Goal: Find specific page/section: Find specific page/section

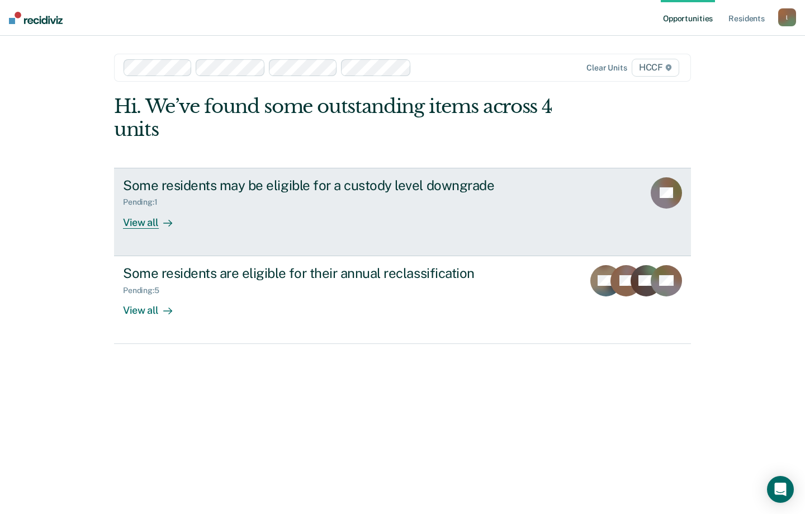
click at [148, 227] on div "View all" at bounding box center [154, 218] width 63 height 22
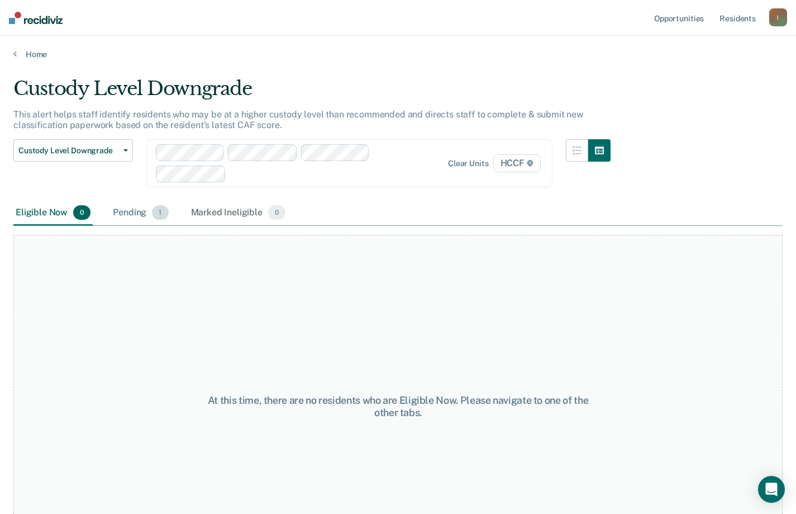
click at [122, 207] on div "Pending 1" at bounding box center [141, 213] width 60 height 25
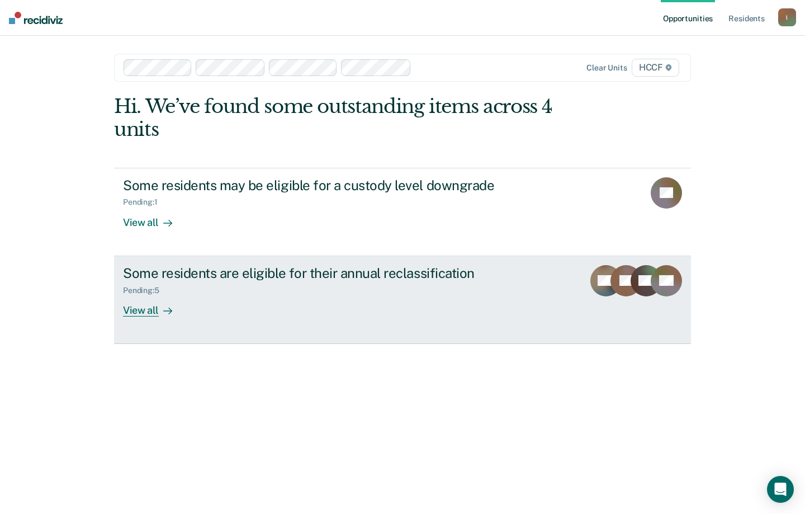
click at [148, 313] on div "View all" at bounding box center [154, 306] width 63 height 22
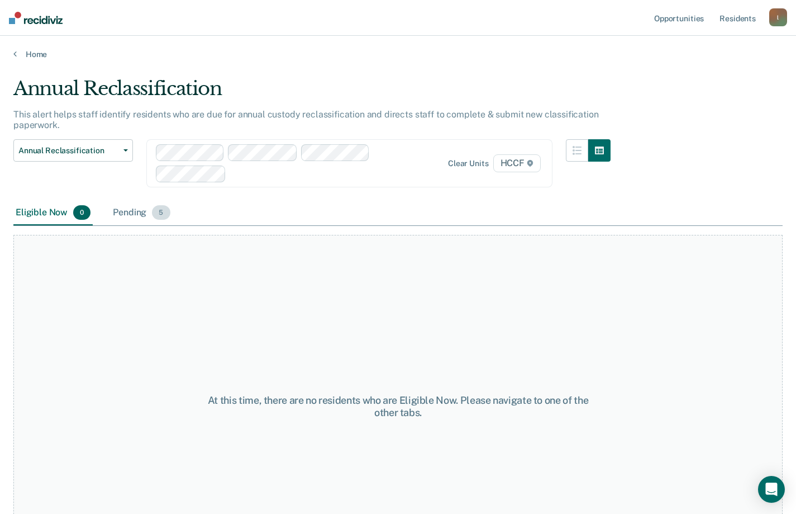
click at [125, 214] on div "Pending 5" at bounding box center [141, 213] width 61 height 25
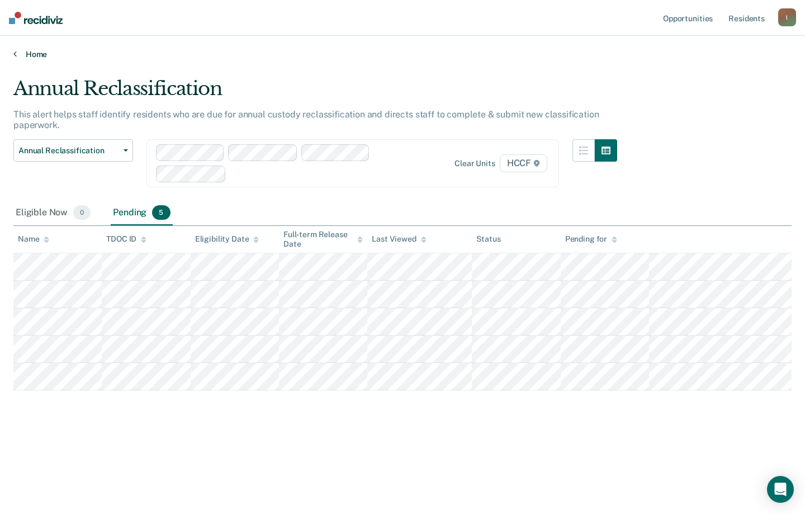
click at [17, 49] on link "Home" at bounding box center [402, 54] width 778 height 10
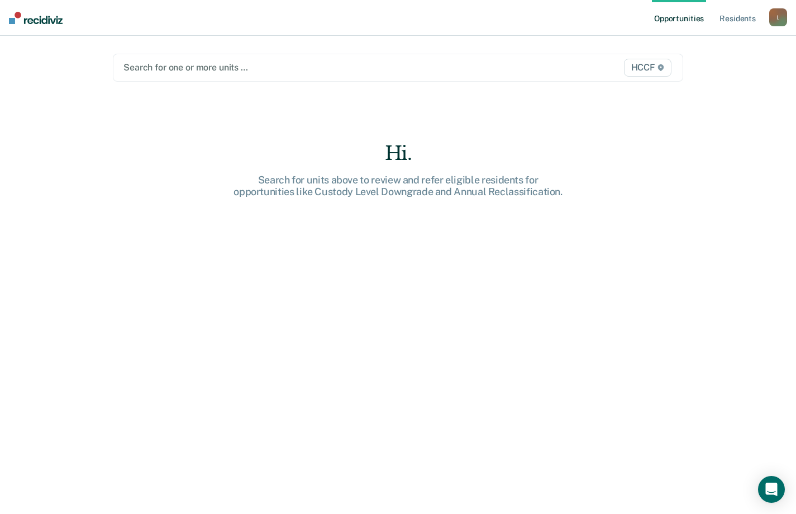
type input "K"
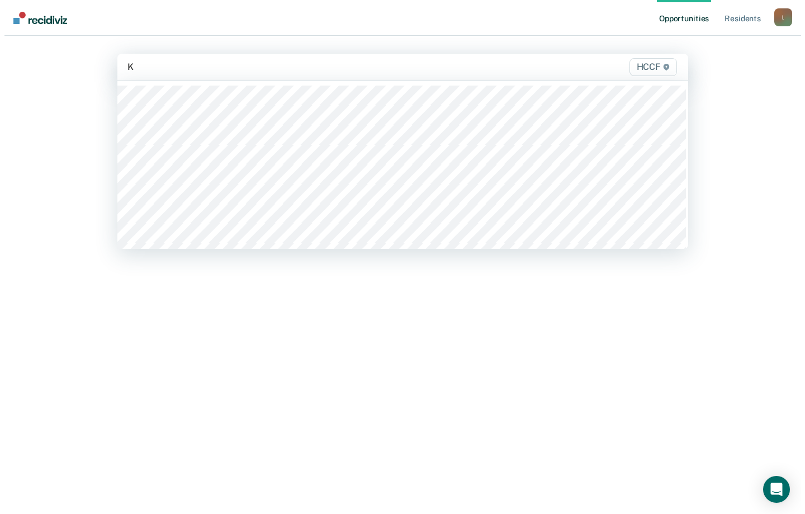
scroll to position [56, 0]
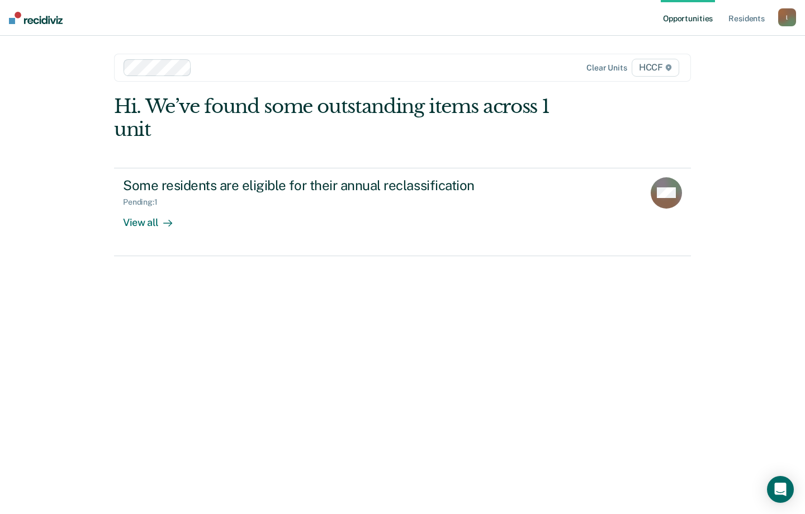
click at [215, 64] on div at bounding box center [354, 67] width 316 height 13
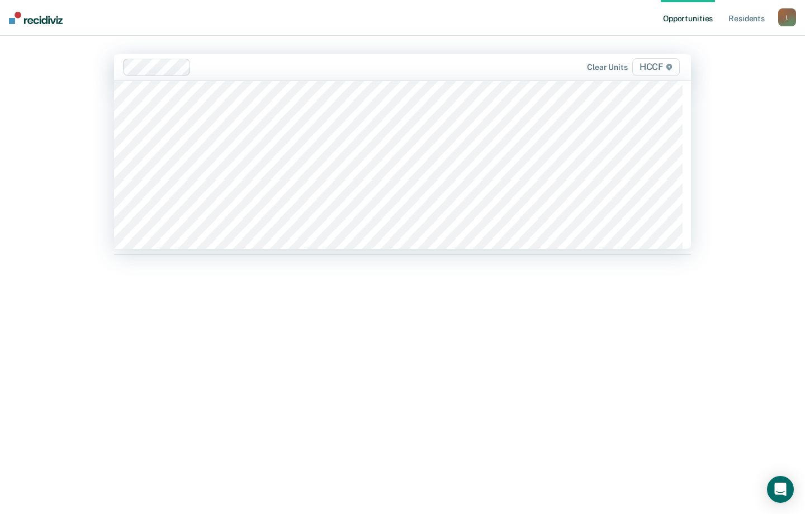
scroll to position [1956, 0]
click at [213, 68] on div at bounding box center [354, 66] width 317 height 13
type input "hccf"
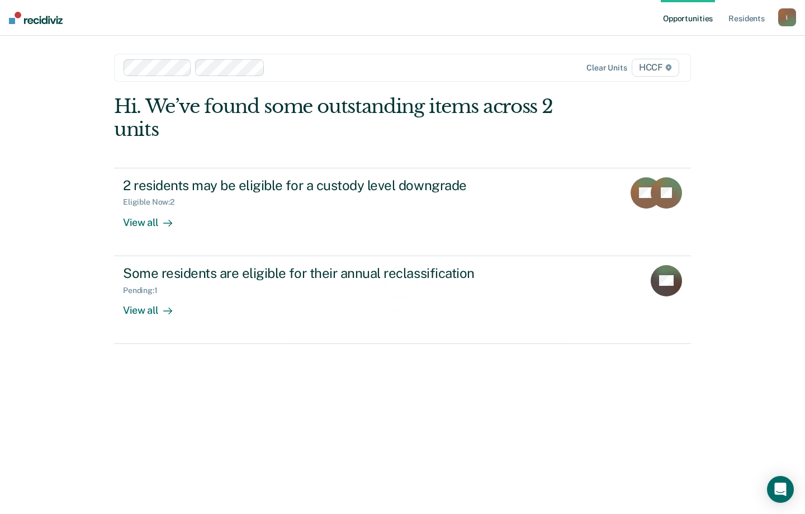
click at [286, 63] on div at bounding box center [391, 67] width 244 height 13
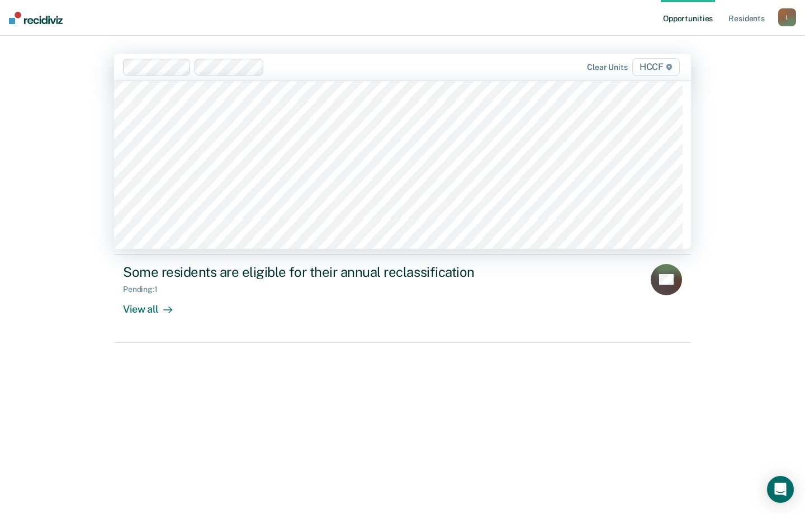
scroll to position [2012, 0]
click at [377, 64] on div at bounding box center [426, 66] width 173 height 13
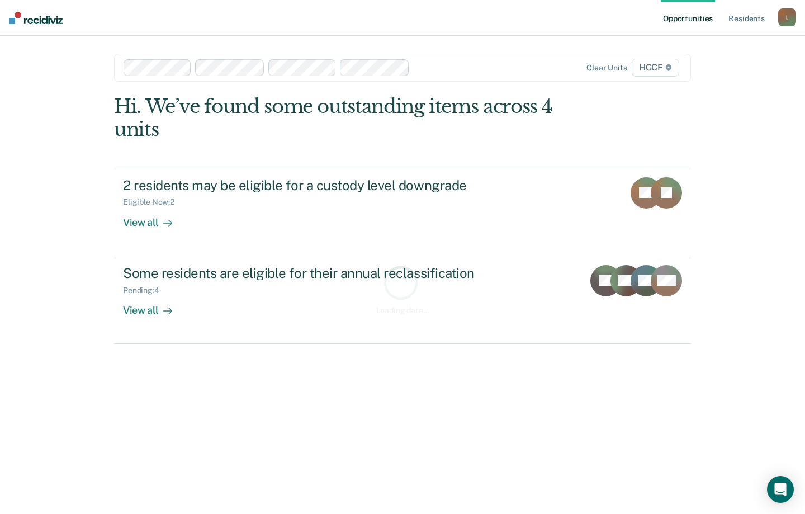
click at [435, 65] on div at bounding box center [463, 67] width 99 height 13
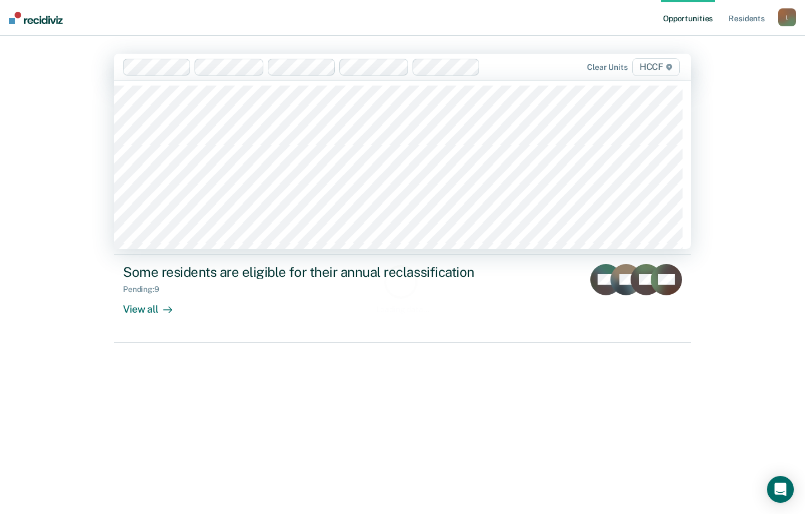
click at [497, 65] on div at bounding box center [499, 66] width 29 height 13
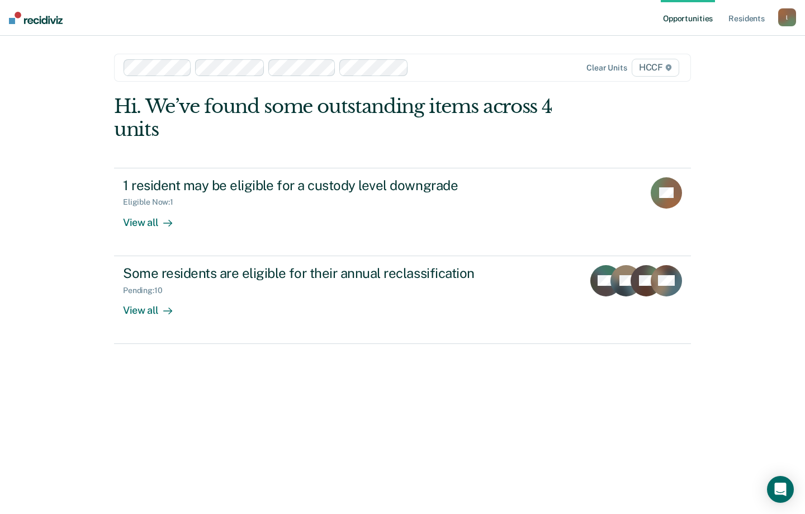
click at [424, 65] on div at bounding box center [463, 67] width 100 height 13
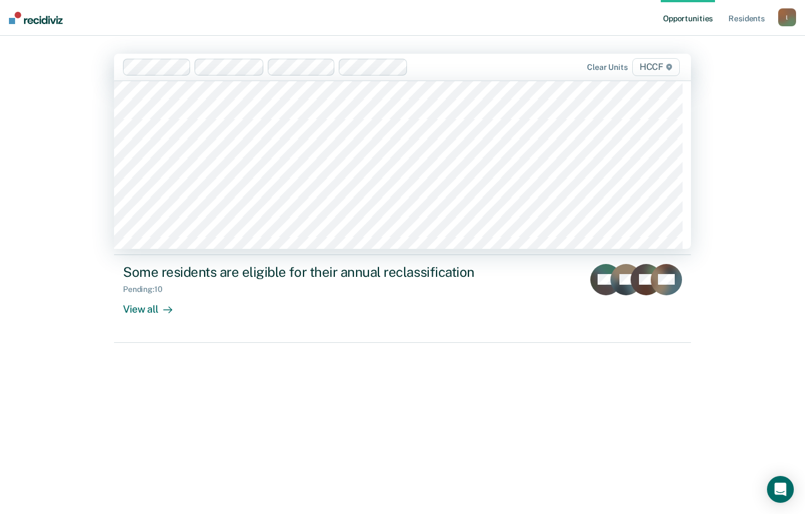
scroll to position [2124, 0]
click at [514, 61] on div "Clear units HCCF" at bounding box center [402, 67] width 577 height 27
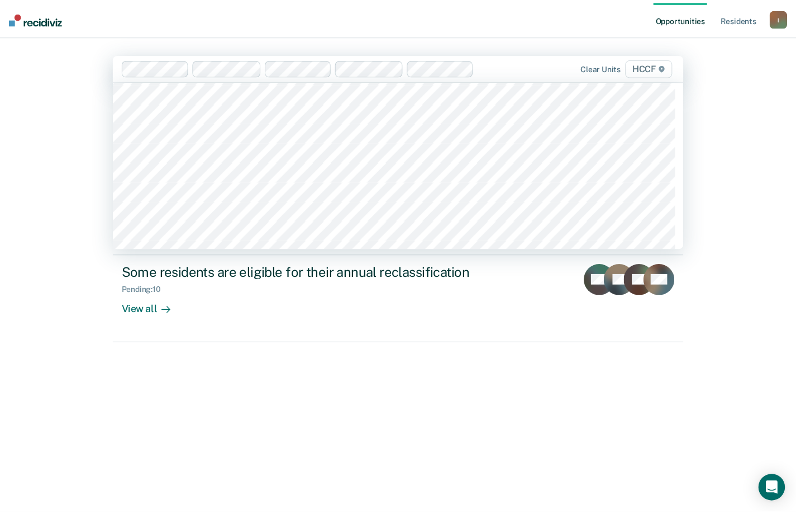
scroll to position [2068, 0]
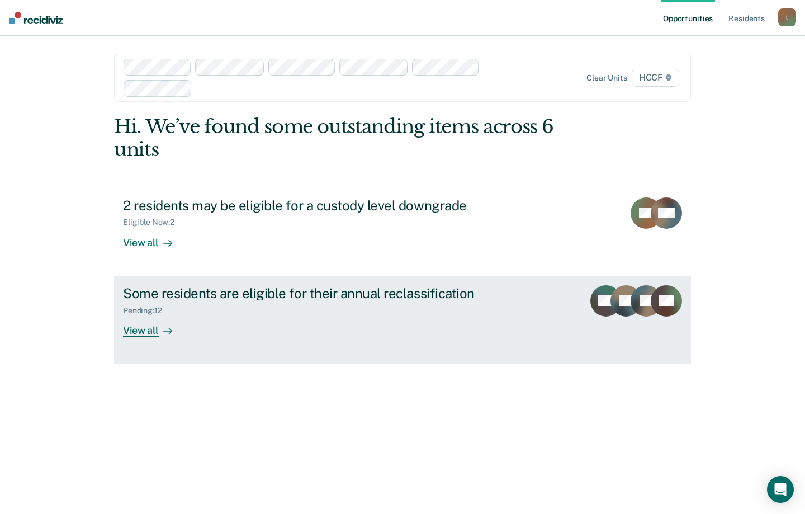
click at [149, 333] on div "View all" at bounding box center [154, 326] width 63 height 22
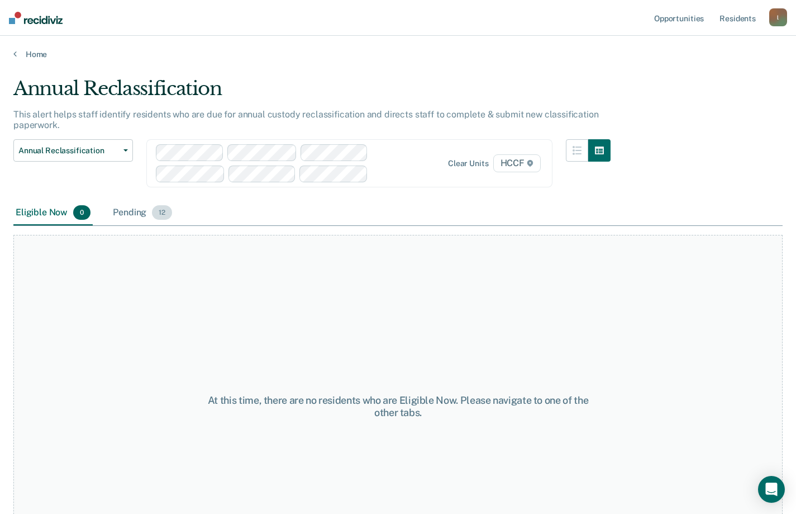
click at [165, 220] on div "Pending 12" at bounding box center [143, 213] width 64 height 25
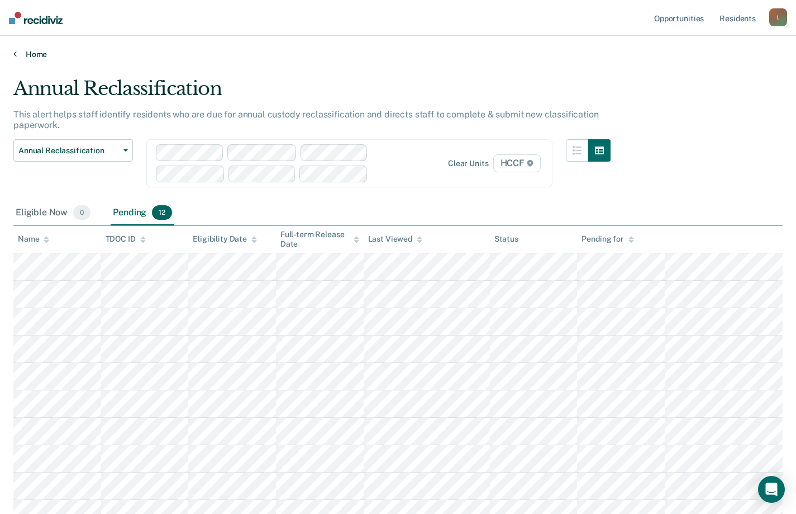
click at [18, 54] on link "Home" at bounding box center [398, 54] width 770 height 10
